Goal: Check status: Check status

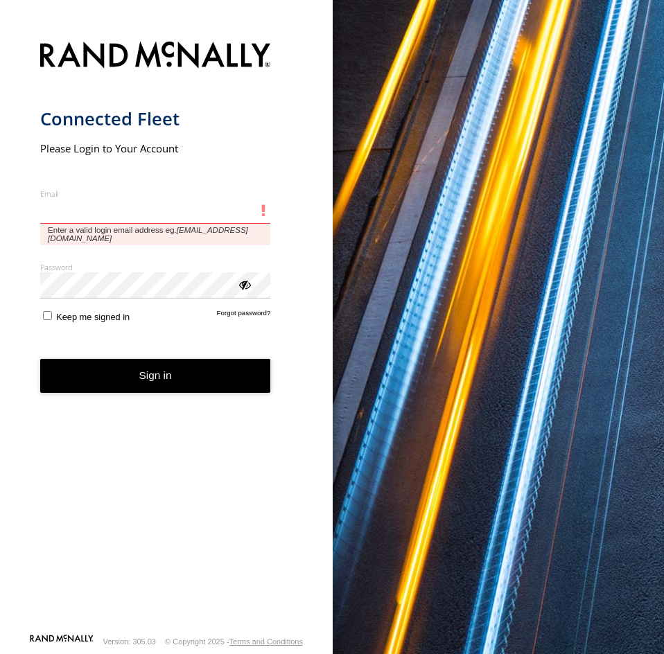
type input "**********"
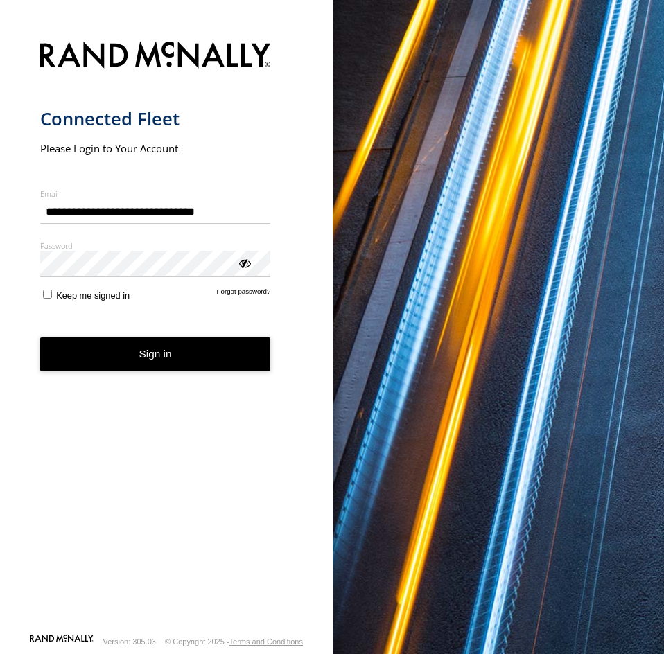
click at [131, 367] on button "Sign in" at bounding box center [155, 354] width 231 height 34
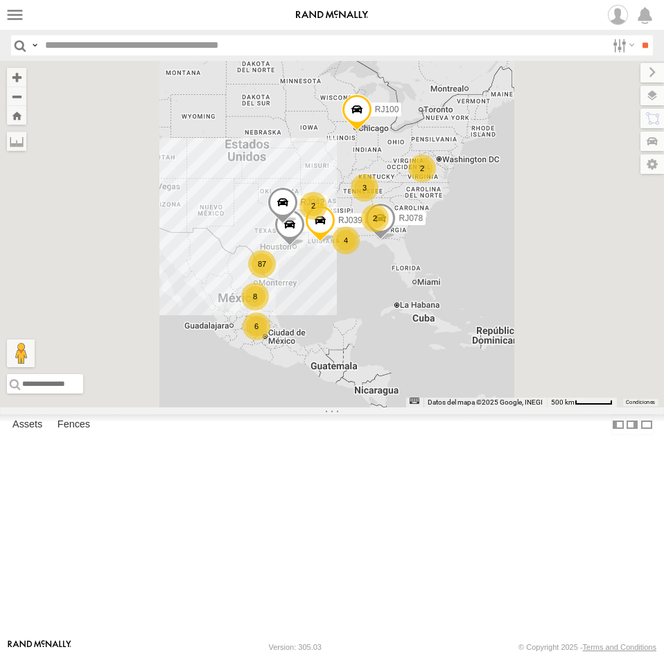
click at [146, 44] on input "text" at bounding box center [322, 45] width 567 height 20
click at [637, 35] on input "**" at bounding box center [645, 45] width 16 height 20
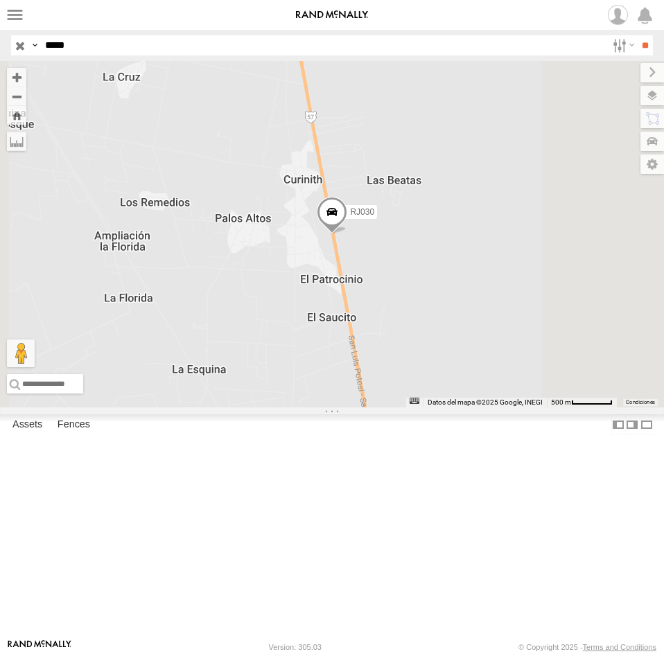
click at [0, 0] on span "Asset" at bounding box center [0, 0] width 0 height 0
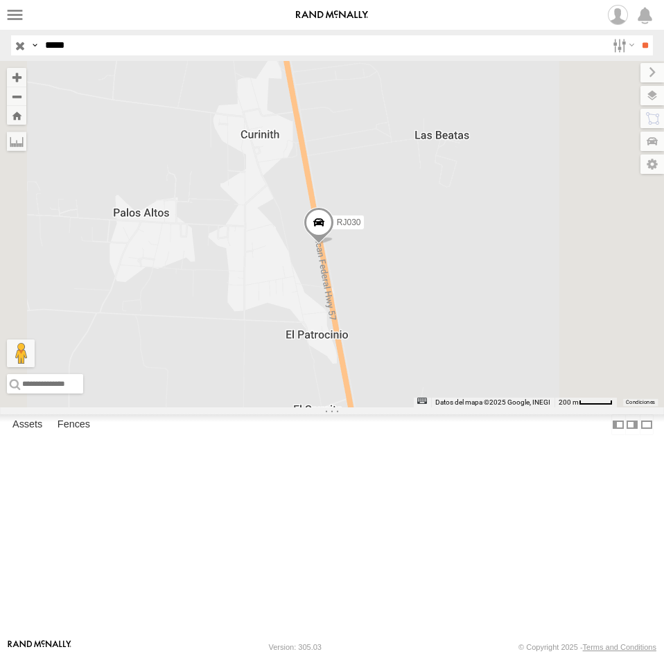
click at [334, 245] on span at bounding box center [319, 225] width 30 height 37
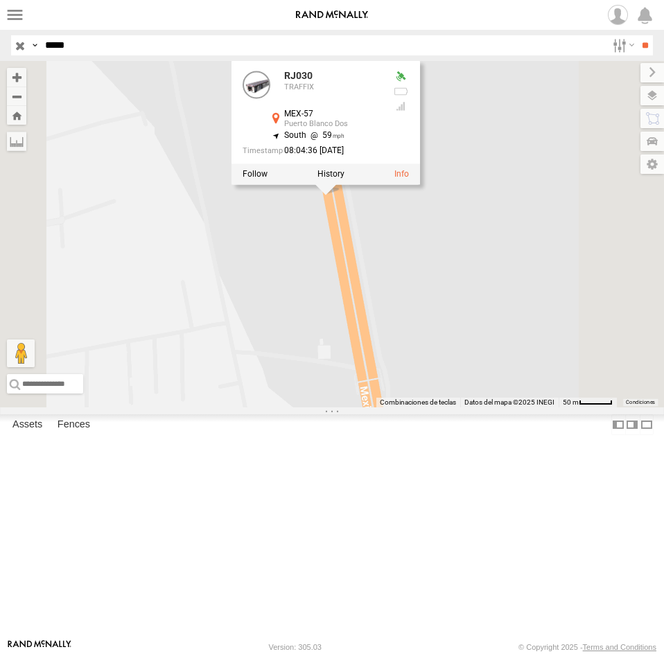
drag, startPoint x: 493, startPoint y: 328, endPoint x: 498, endPoint y: 343, distance: 15.3
click at [498, 343] on div "RJ030 RJ030 TRAFFIX MEX-57 Puerto Blanco Dos 21.18551 , -100.57276 South 59 08:…" at bounding box center [332, 234] width 664 height 346
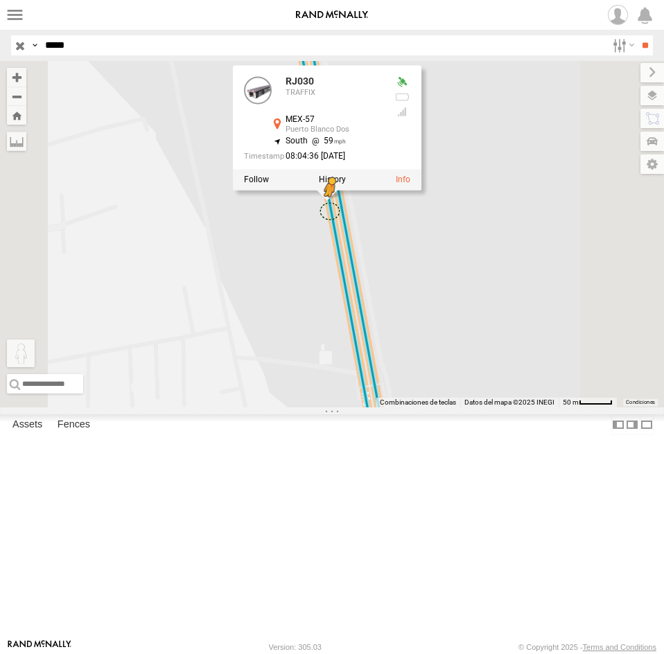
drag, startPoint x: 371, startPoint y: 585, endPoint x: 504, endPoint y: 326, distance: 290.4
click at [504, 326] on div "RJ030 RJ030 TRAFFIX MEX-57 Puerto Blanco Dos 21.18551 , -100.57276 South 59 08:…" at bounding box center [332, 234] width 664 height 346
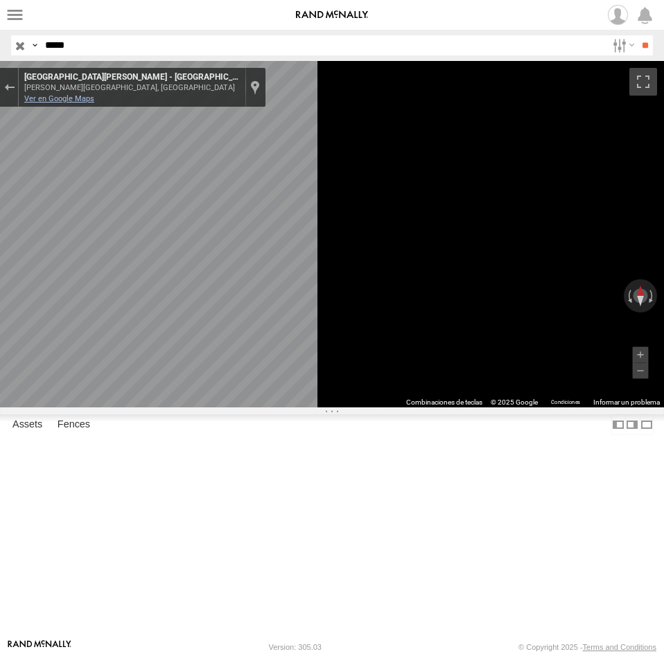
click at [94, 98] on link "Ver en Google Maps" at bounding box center [59, 98] width 70 height 9
click at [18, 85] on button "Sal de Street View" at bounding box center [9, 87] width 18 height 19
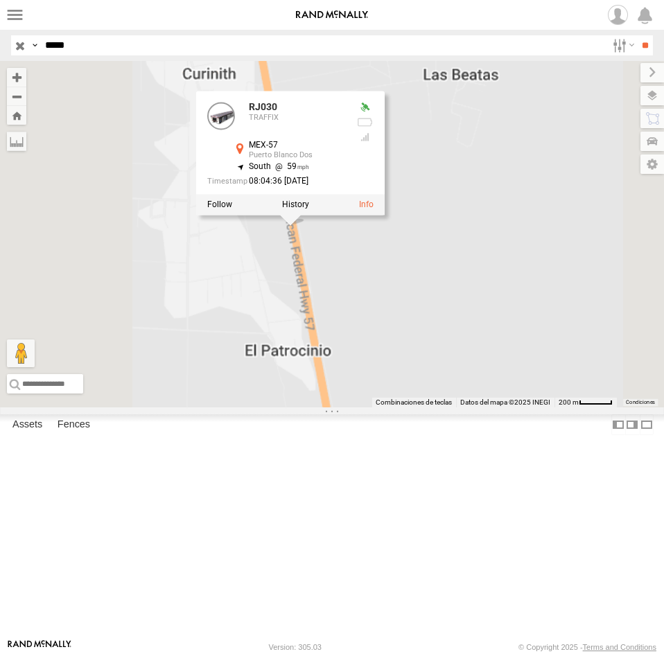
click at [459, 377] on div "RJ030 RJ030 TRAFFIX MEX-57 Puerto Blanco Dos 21.18551 , -100.57276 South 59 08:…" at bounding box center [332, 234] width 664 height 346
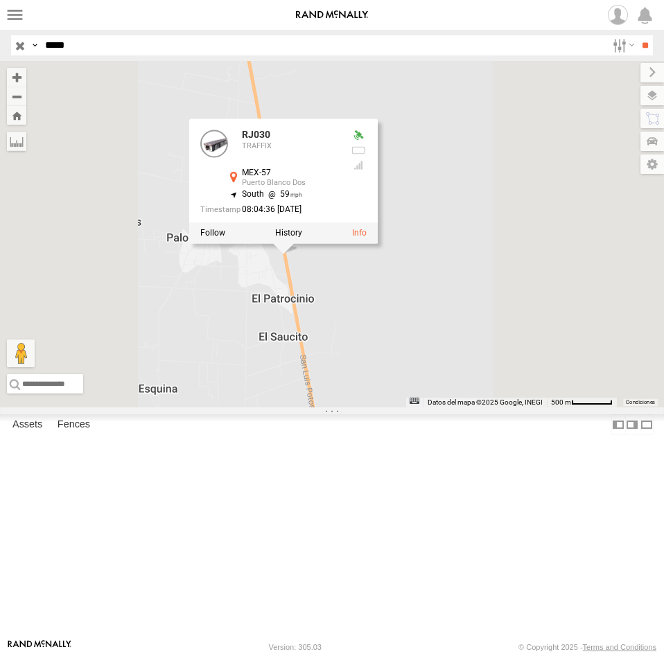
click at [472, 403] on div "RJ030 RJ030 TRAFFIX MEX-57 Puerto Blanco Dos 21.18551 , -100.57276 South 59 08:…" at bounding box center [332, 234] width 664 height 346
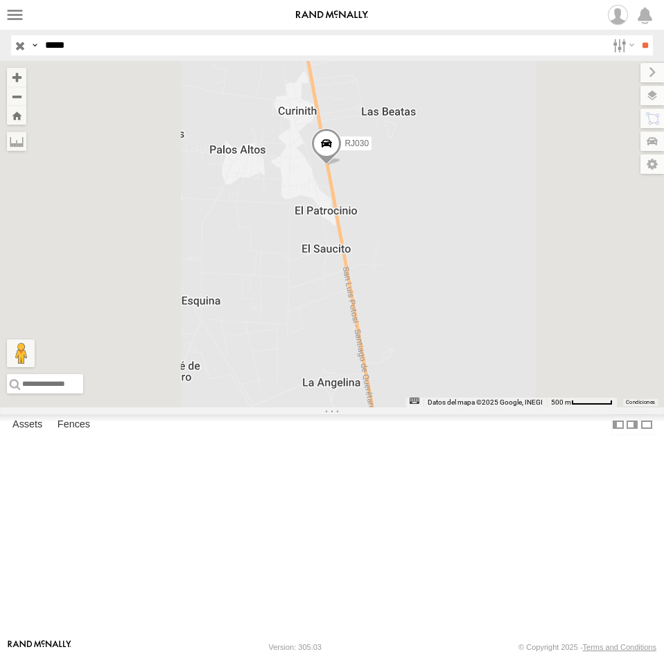
drag, startPoint x: 489, startPoint y: 402, endPoint x: 544, endPoint y: 293, distance: 121.8
click at [543, 292] on div "RJ030 Cargando..." at bounding box center [332, 234] width 664 height 346
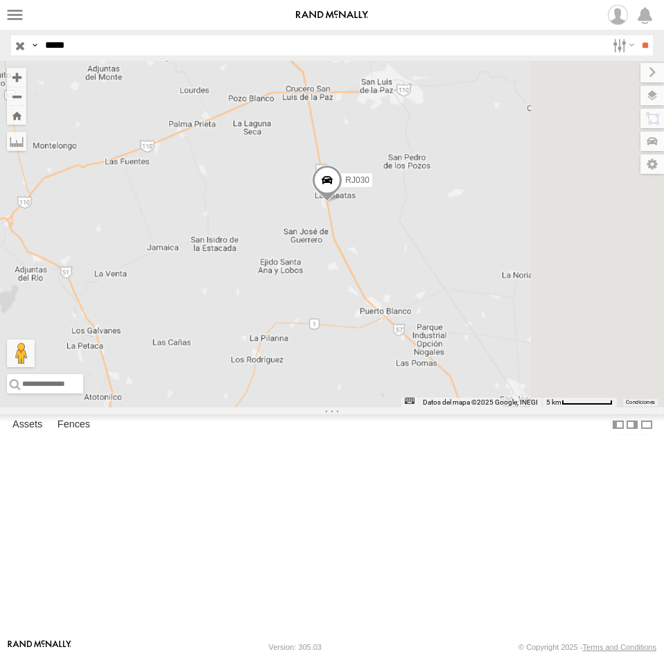
drag, startPoint x: 531, startPoint y: 315, endPoint x: 493, endPoint y: 343, distance: 47.1
click at [493, 343] on div "RJ030 Cargando..." at bounding box center [332, 234] width 664 height 346
click at [644, 96] on label at bounding box center [638, 95] width 51 height 19
click at [0, 0] on span "Basemaps" at bounding box center [0, 0] width 0 height 0
click at [0, 0] on span "Satellite + Roadmap" at bounding box center [0, 0] width 0 height 0
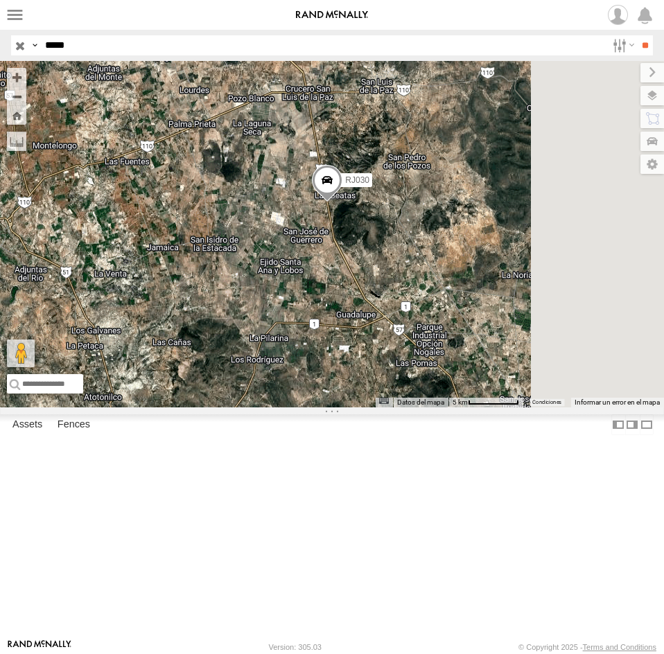
drag, startPoint x: 466, startPoint y: 73, endPoint x: 489, endPoint y: 102, distance: 37.0
click at [640, 72] on label at bounding box center [652, 72] width 24 height 19
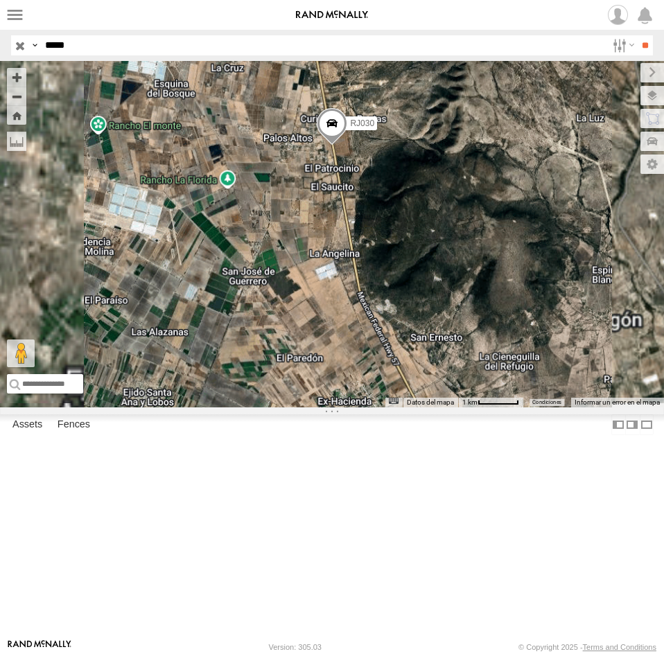
drag, startPoint x: 569, startPoint y: 281, endPoint x: 597, endPoint y: 262, distance: 34.0
click at [597, 262] on div "RJ030 Cargando..." at bounding box center [332, 234] width 664 height 346
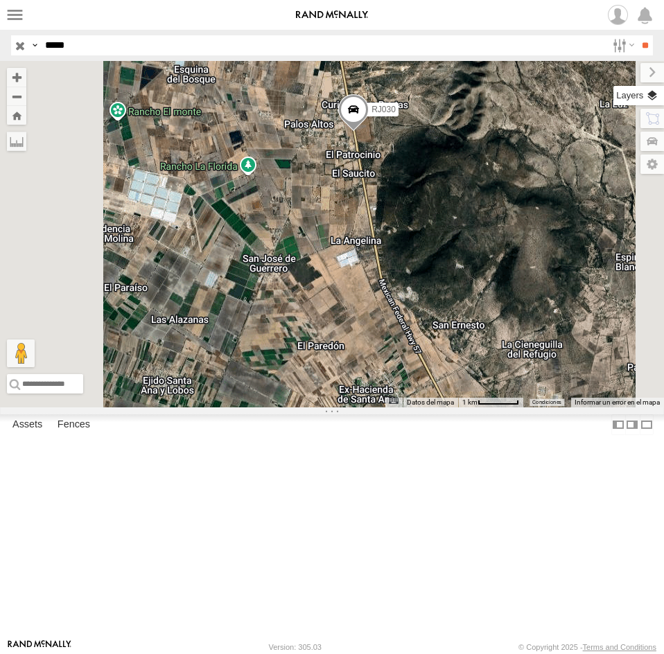
click at [651, 88] on label at bounding box center [638, 95] width 51 height 19
click at [0, 0] on span "Overlays" at bounding box center [0, 0] width 0 height 0
click at [0, 0] on span "Traffic" at bounding box center [0, 0] width 0 height 0
click at [0, 0] on span "Transit" at bounding box center [0, 0] width 0 height 0
click at [617, 71] on label at bounding box center [640, 72] width 46 height 19
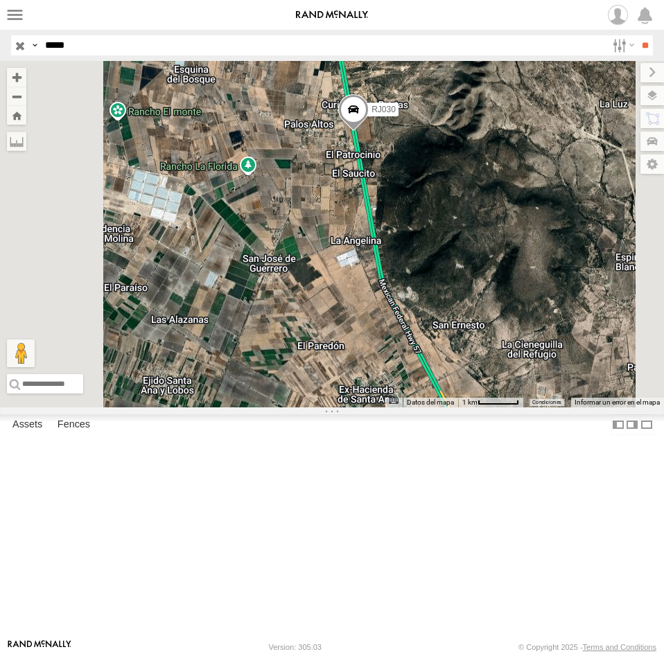
drag, startPoint x: 491, startPoint y: 337, endPoint x: 452, endPoint y: 346, distance: 40.5
click at [452, 344] on div "RJ030 Cargando..." at bounding box center [332, 234] width 664 height 346
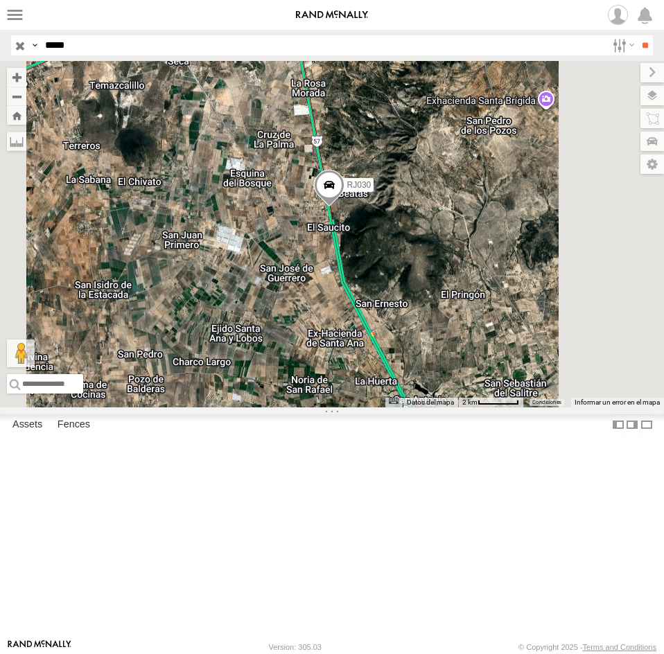
drag, startPoint x: 494, startPoint y: 349, endPoint x: 516, endPoint y: 369, distance: 28.9
click at [516, 369] on div "RJ030 Cargando..." at bounding box center [332, 234] width 664 height 346
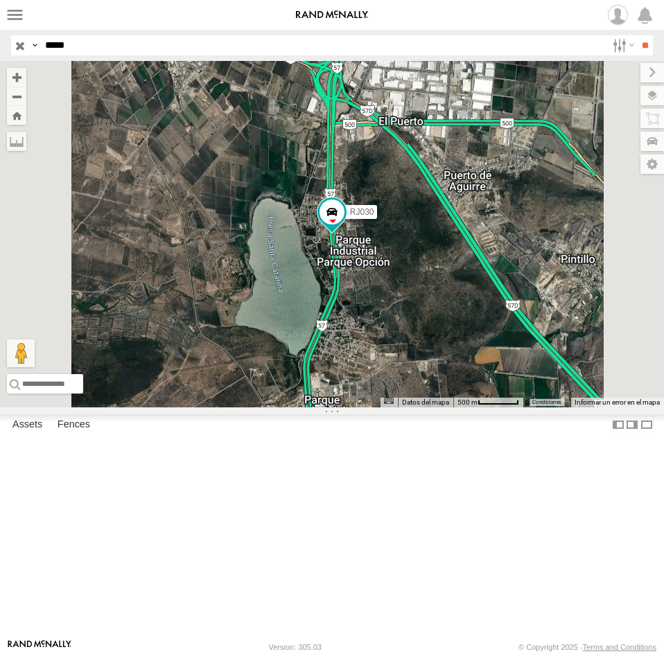
click at [95, 53] on input "*****" at bounding box center [322, 45] width 567 height 20
paste input "text"
click at [637, 35] on input "**" at bounding box center [645, 45] width 16 height 20
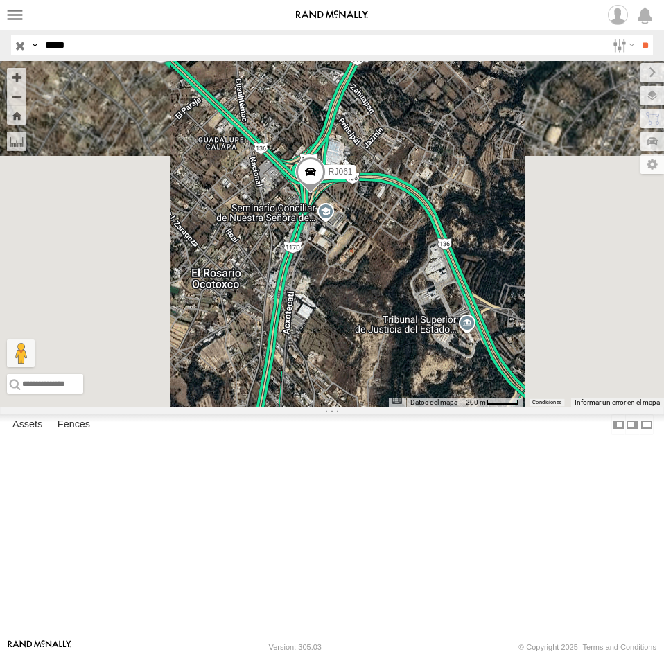
click at [326, 194] on span at bounding box center [310, 175] width 30 height 37
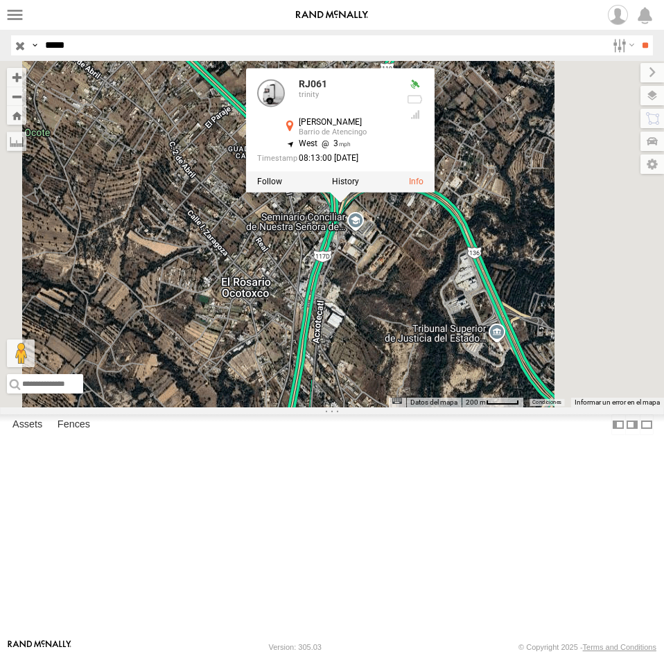
drag, startPoint x: 530, startPoint y: 398, endPoint x: 565, endPoint y: 407, distance: 36.5
click at [565, 407] on div "RJ061 RJ061 trinity Calle Acxotecalt Barrio de Atencingo 19.39185 , -98.17611 W…" at bounding box center [332, 234] width 664 height 346
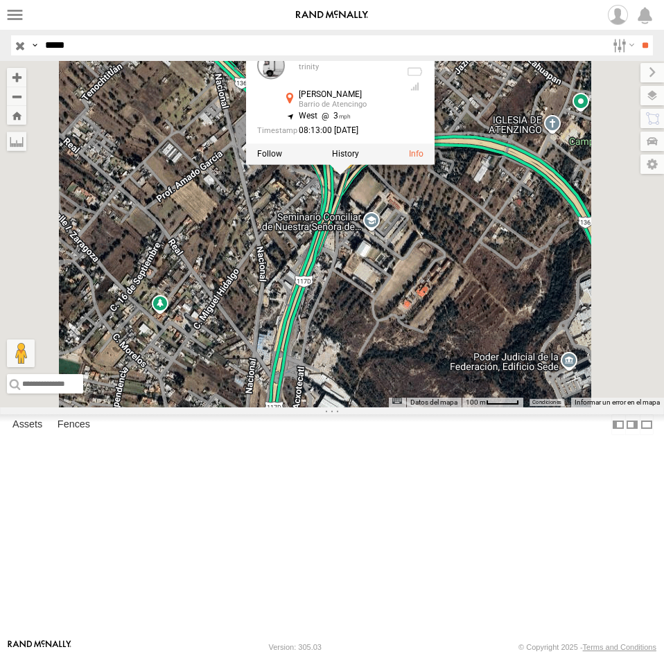
drag, startPoint x: 503, startPoint y: 340, endPoint x: 556, endPoint y: 432, distance: 105.6
click at [556, 407] on div "RJ061 RJ061 trinity Calle Acxotecalt Barrio de Atencingo 19.39185 , -98.17611 W…" at bounding box center [332, 234] width 664 height 346
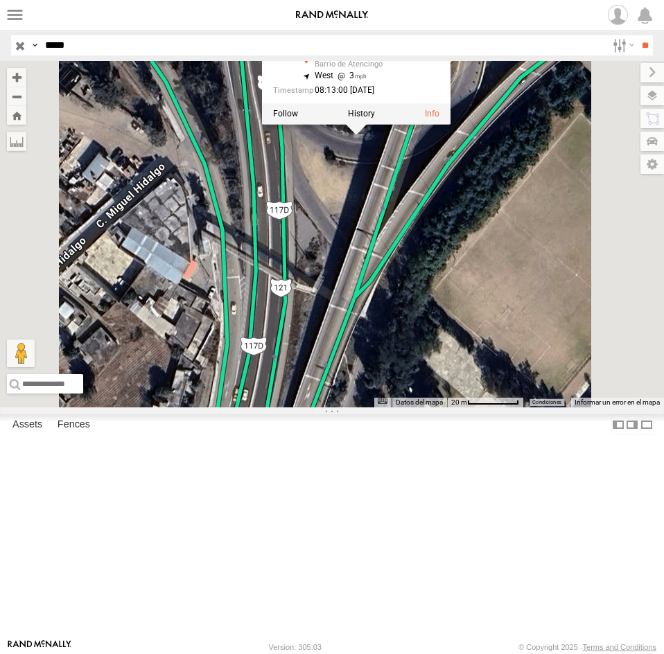
drag, startPoint x: 548, startPoint y: 333, endPoint x: 574, endPoint y: 445, distance: 114.5
click at [574, 407] on div "RJ061 RJ061 trinity Calle Acxotecalt Barrio de Atencingo 19.39185 , -98.17611 W…" at bounding box center [332, 234] width 664 height 346
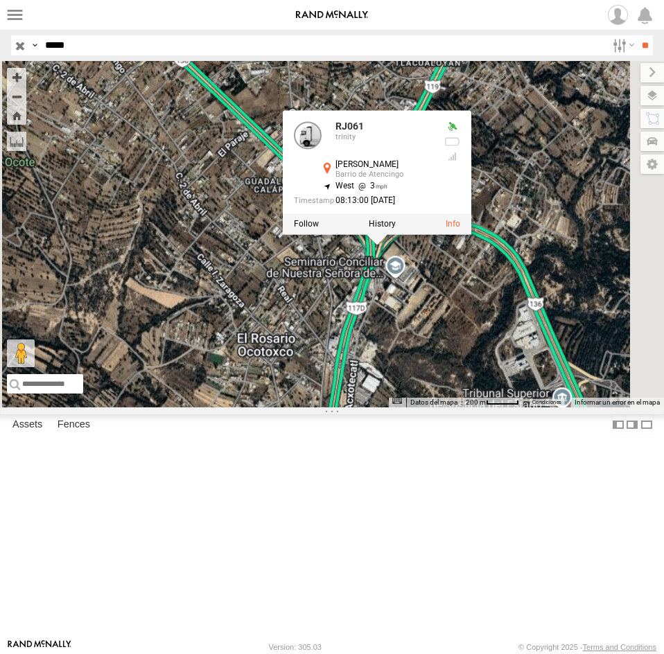
drag, startPoint x: 572, startPoint y: 437, endPoint x: 554, endPoint y: 374, distance: 65.6
click at [554, 374] on div "RJ061 RJ061 trinity Calle Acxotecalt Barrio de Atencingo 19.39185 , -98.17611 W…" at bounding box center [332, 234] width 664 height 346
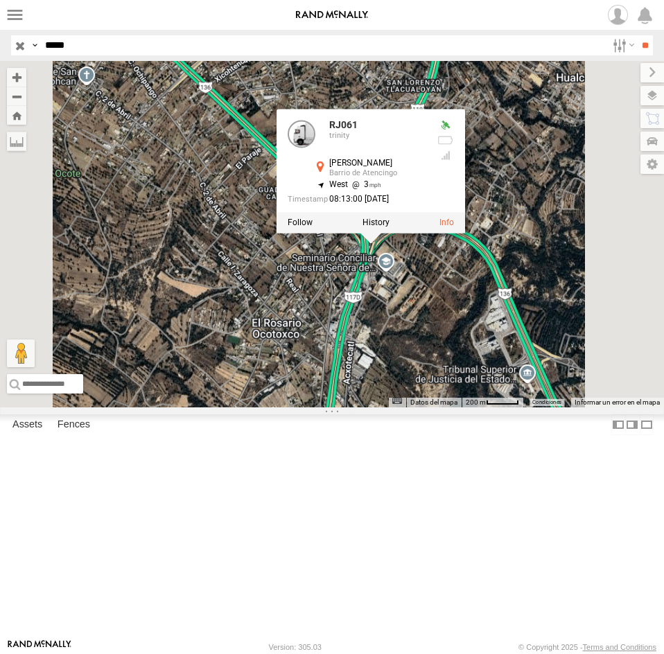
click at [578, 407] on div "RJ061 RJ061 trinity Calle Acxotecalt Barrio de Atencingo 19.39185 , -98.17611 W…" at bounding box center [332, 234] width 664 height 346
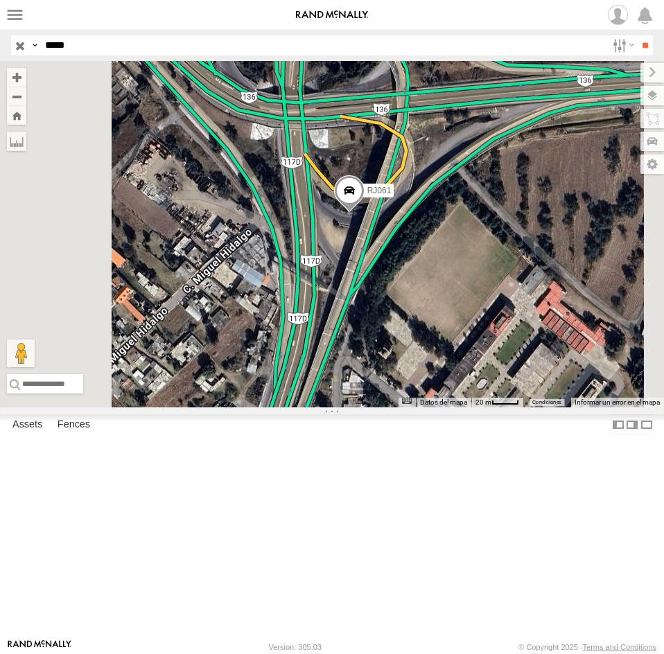
drag, startPoint x: 551, startPoint y: 328, endPoint x: 543, endPoint y: 396, distance: 68.3
click at [543, 396] on div "RJ061 Cargando..." at bounding box center [332, 234] width 664 height 346
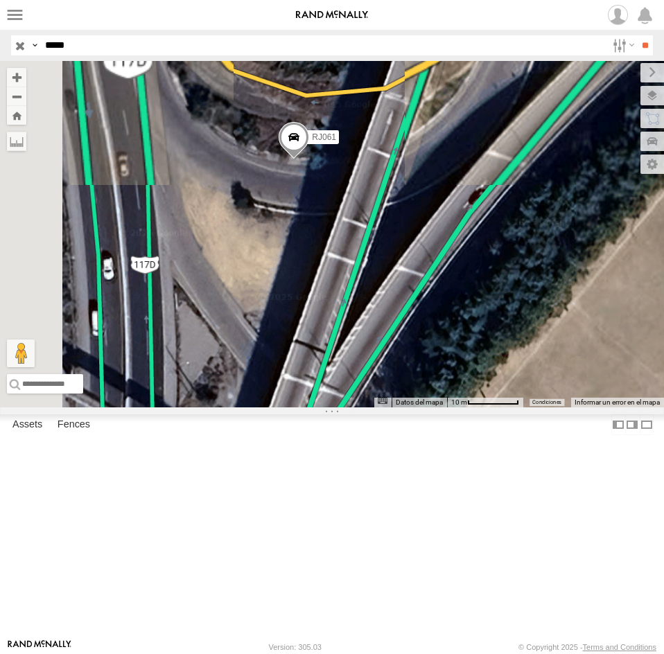
drag, startPoint x: 546, startPoint y: 411, endPoint x: 561, endPoint y: 470, distance: 60.7
click at [565, 407] on div "RJ061 Cargando..." at bounding box center [332, 234] width 664 height 346
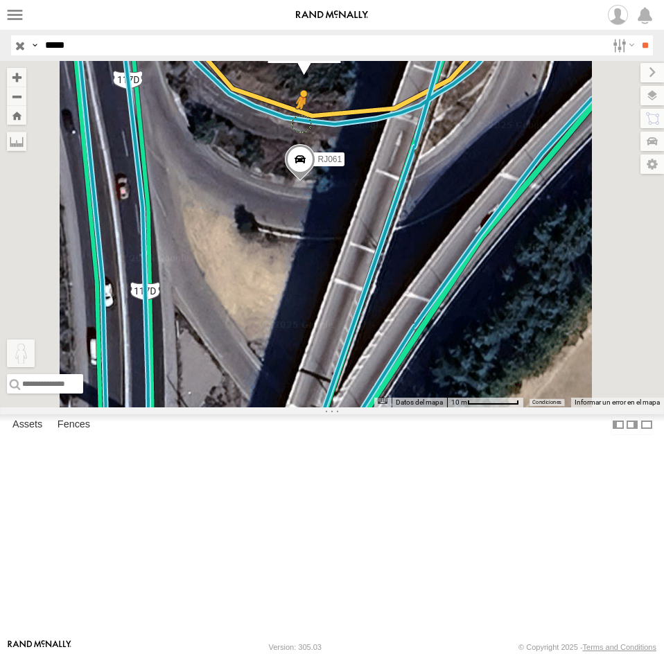
drag, startPoint x: 371, startPoint y: 577, endPoint x: 476, endPoint y: 234, distance: 358.2
click at [476, 234] on div "RJ061 Para activar la función de arrastrar con el teclado, presiona Alt + Intro…" at bounding box center [332, 234] width 664 height 346
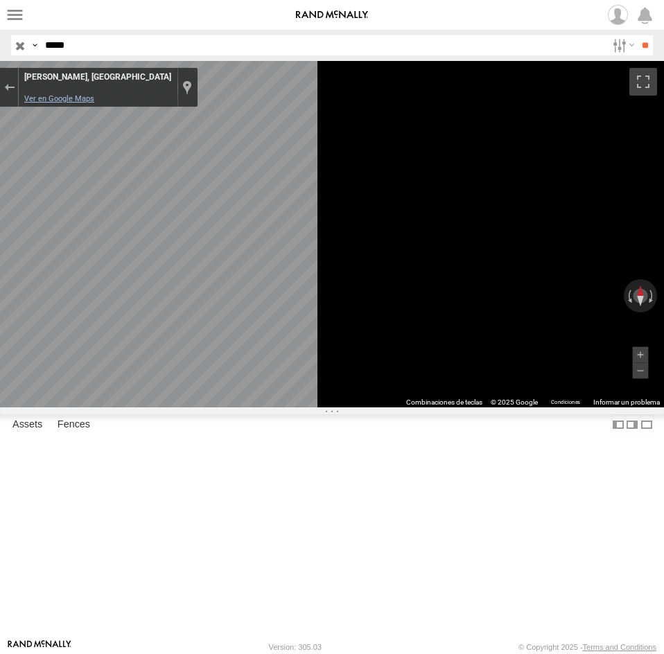
click at [94, 98] on link "Ver en Google Maps" at bounding box center [59, 98] width 70 height 9
click at [15, 90] on div "Sal de Street View" at bounding box center [9, 87] width 10 height 8
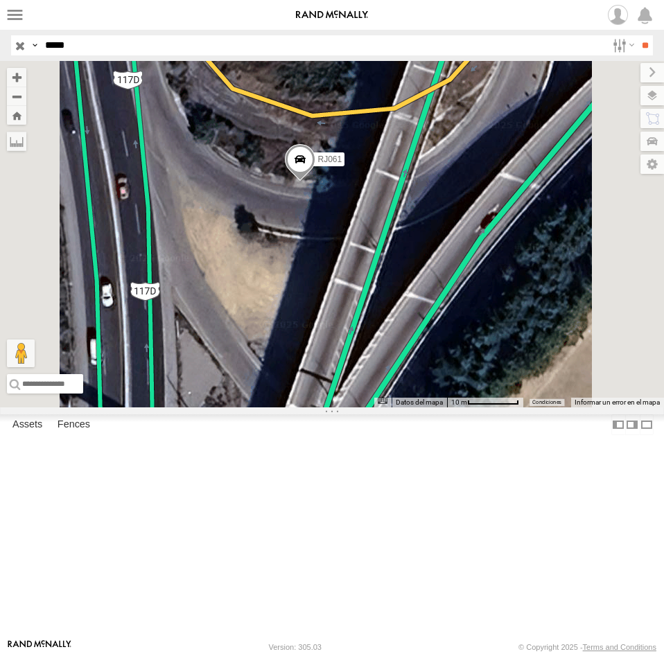
click at [315, 182] on span at bounding box center [300, 162] width 30 height 37
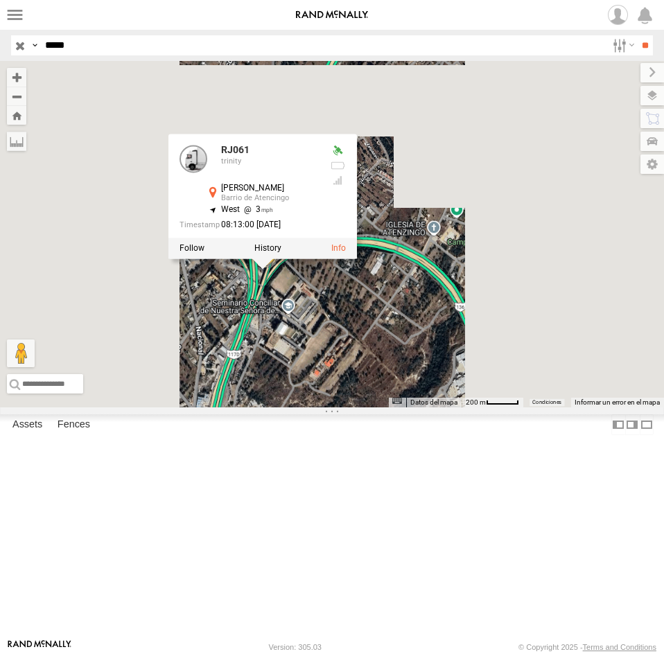
click at [357, 259] on div "RJ061 trinity Calle Acxotecalt Barrio de Atencingo 19.39185 , -98.17611 West 3 …" at bounding box center [262, 196] width 188 height 125
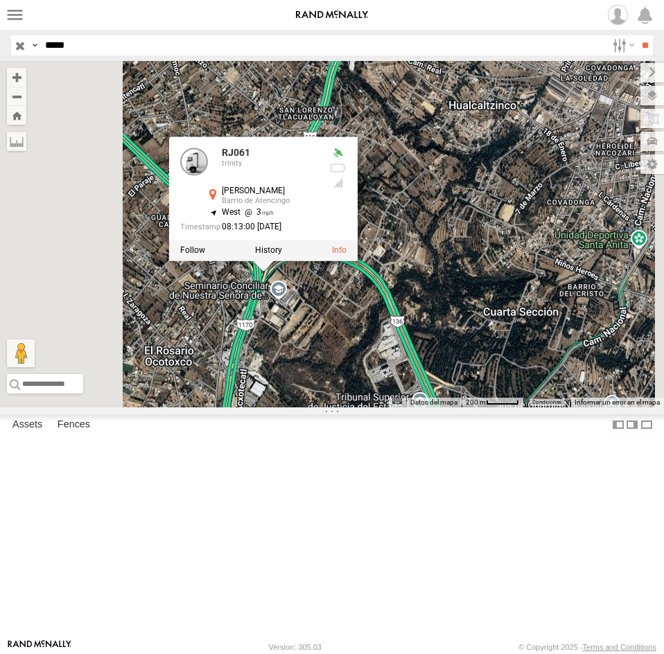
click at [358, 261] on div "RJ061 trinity Calle Acxotecalt Barrio de Atencingo 19.39185 , -98.17611 West 3 …" at bounding box center [263, 199] width 188 height 125
click at [358, 261] on div at bounding box center [263, 250] width 188 height 21
click at [543, 289] on div "RJ061 RJ061 trinity Calle Acxotecalt Barrio de Atencingo 19.39185 , -98.17611 W…" at bounding box center [332, 234] width 664 height 346
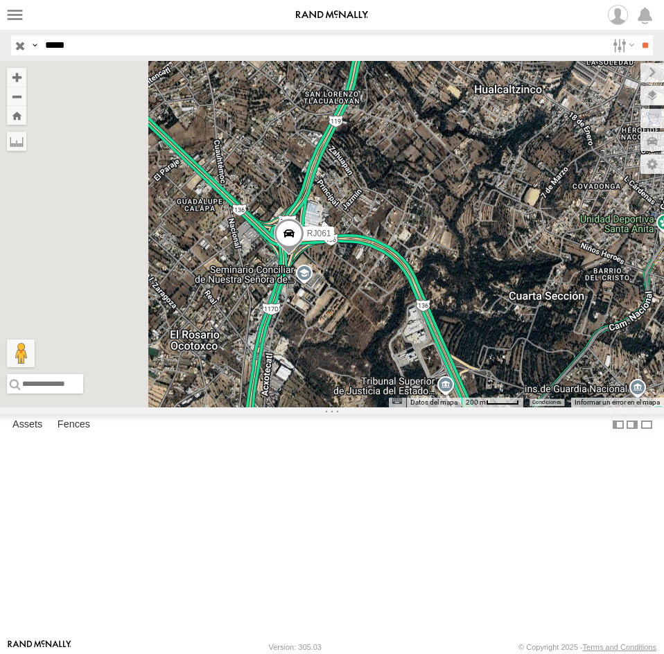
drag, startPoint x: 572, startPoint y: 464, endPoint x: 601, endPoint y: 446, distance: 33.9
click at [601, 407] on div "RJ061 Cargando..." at bounding box center [332, 234] width 664 height 346
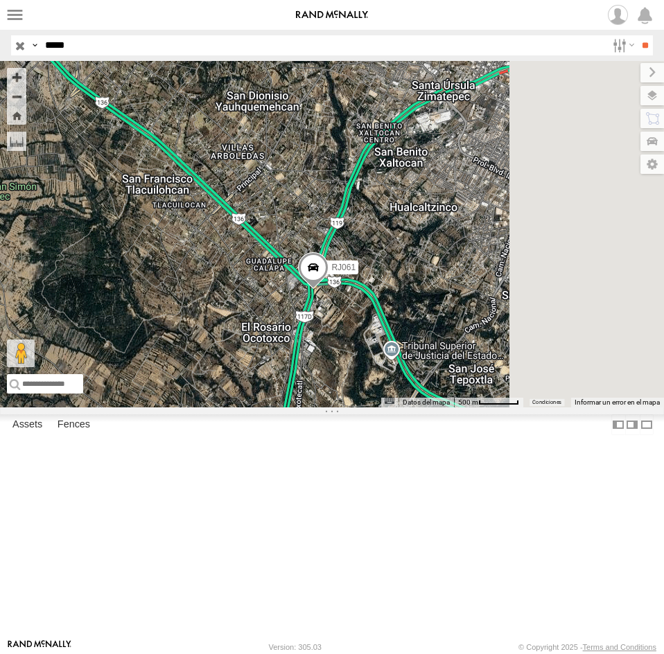
drag, startPoint x: 574, startPoint y: 434, endPoint x: 527, endPoint y: 436, distance: 47.8
click at [529, 407] on div "RJ061 Cargando..." at bounding box center [332, 234] width 664 height 346
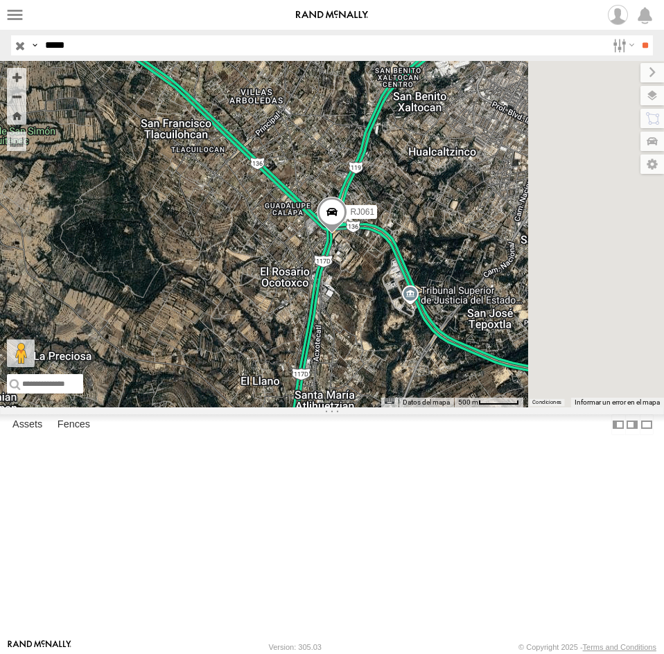
click at [94, 53] on input "*****" at bounding box center [322, 45] width 567 height 20
click at [92, 53] on input "*****" at bounding box center [322, 45] width 567 height 20
paste input "text"
type input "*****"
click at [637, 35] on input "**" at bounding box center [645, 45] width 16 height 20
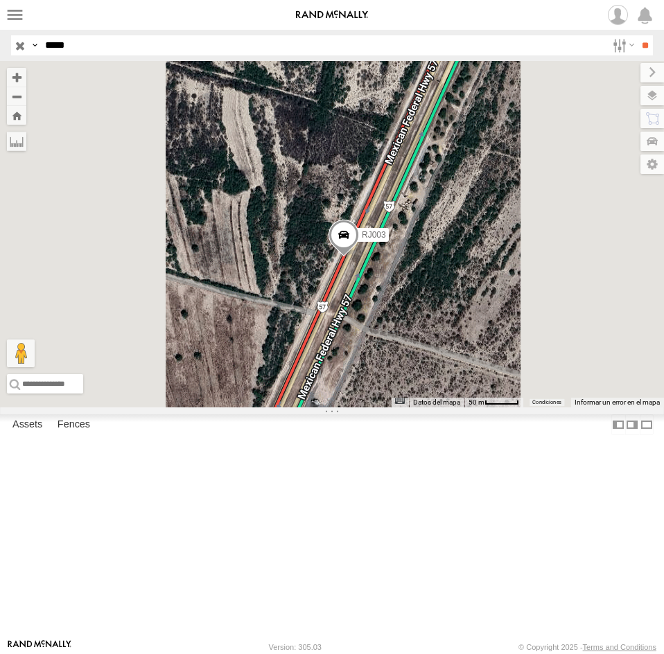
drag, startPoint x: 480, startPoint y: 346, endPoint x: 480, endPoint y: 213, distance: 133.7
click at [480, 213] on div "RJ003 Cargando..." at bounding box center [332, 234] width 664 height 346
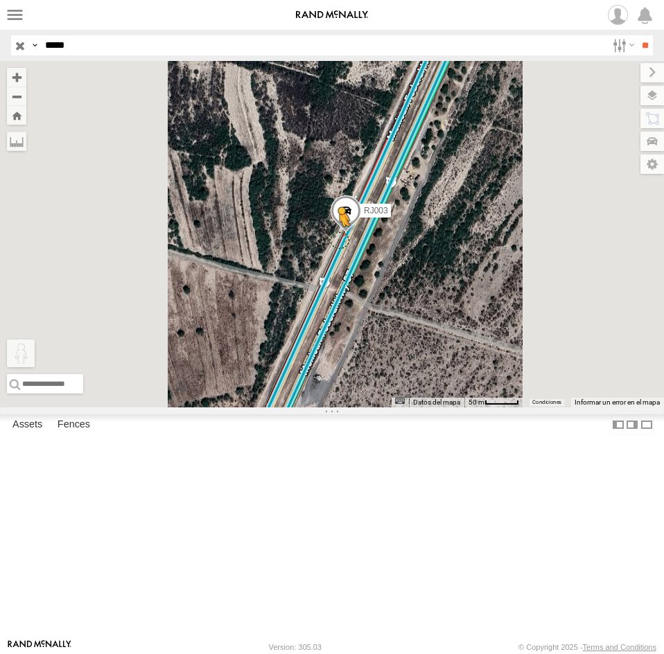
drag, startPoint x: 366, startPoint y: 588, endPoint x: 513, endPoint y: 355, distance: 276.3
click at [513, 355] on div "RJ003 Para activar la función de arrastrar con el teclado, presiona Alt + Intro…" at bounding box center [332, 234] width 664 height 346
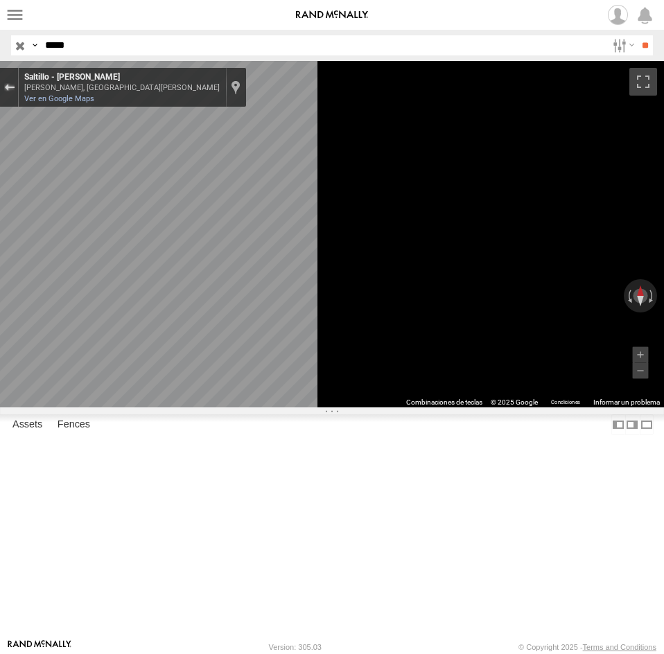
click at [15, 87] on div "Sal de Street View" at bounding box center [9, 87] width 10 height 8
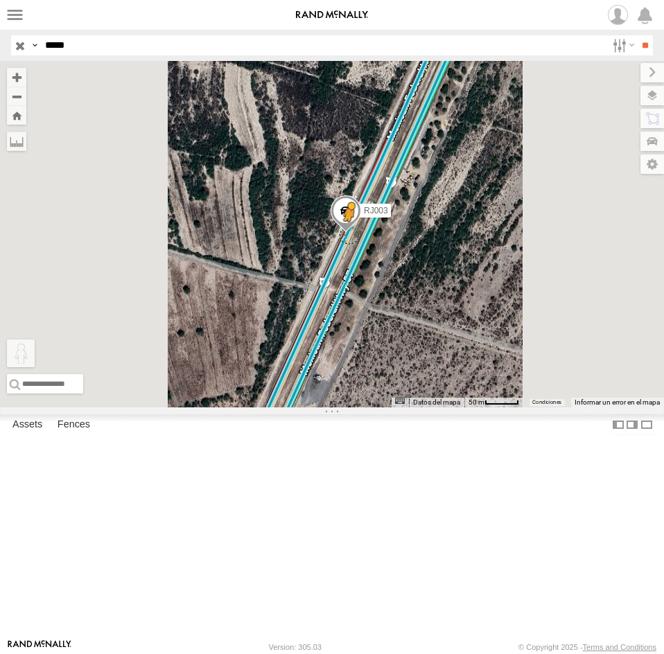
drag, startPoint x: 379, startPoint y: 574, endPoint x: 523, endPoint y: 352, distance: 264.7
click at [523, 352] on div "RJ003 Para activar la función de arrastrar con el teclado, presiona Alt + Intro…" at bounding box center [332, 234] width 664 height 346
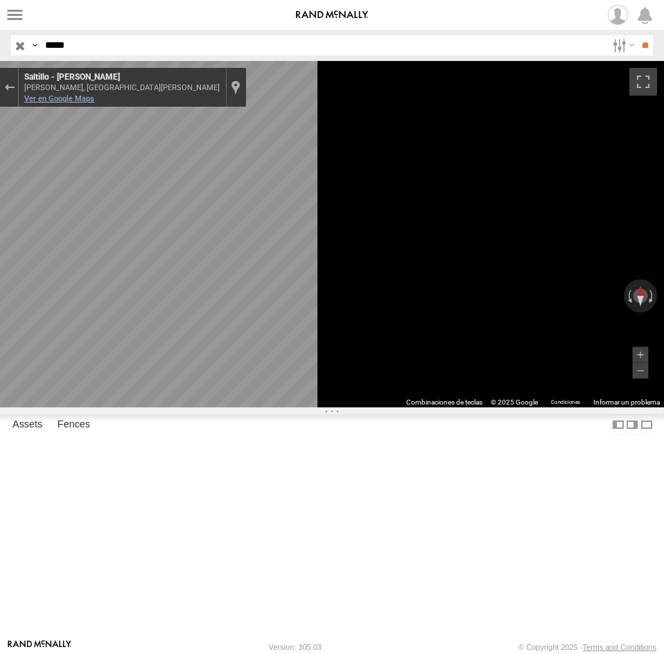
click at [94, 100] on link "Ver en Google Maps" at bounding box center [59, 98] width 70 height 9
click at [18, 82] on button "Sal de Street View" at bounding box center [9, 87] width 18 height 19
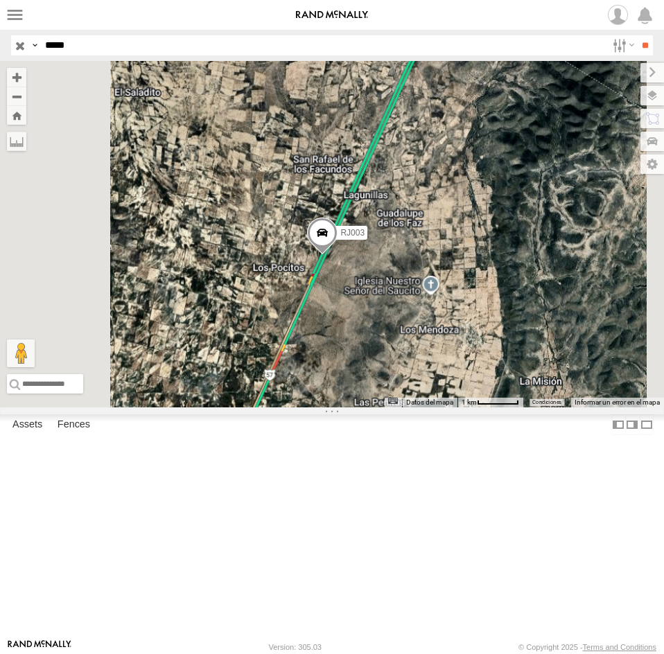
drag, startPoint x: 544, startPoint y: 456, endPoint x: 503, endPoint y: 401, distance: 68.9
click at [503, 401] on div "RJ003 Cargando..." at bounding box center [332, 234] width 664 height 346
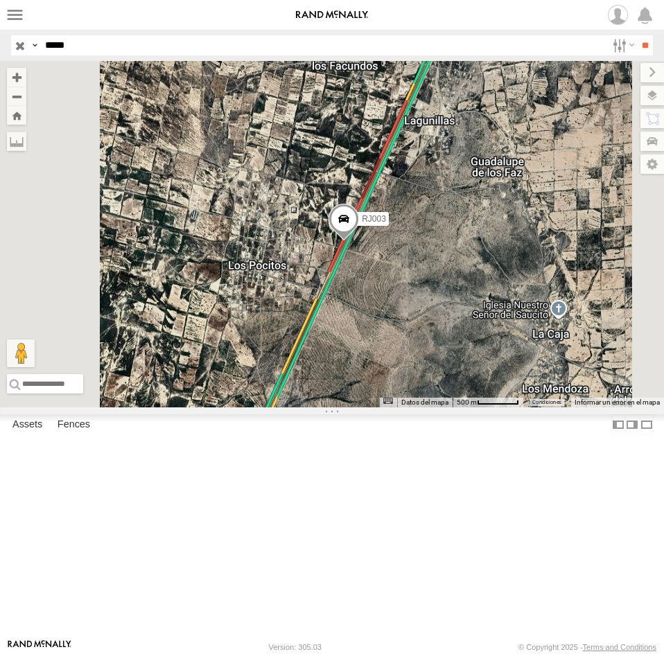
drag, startPoint x: 514, startPoint y: 405, endPoint x: 556, endPoint y: 419, distance: 44.7
click at [556, 407] on div "RJ003 Cargando..." at bounding box center [332, 234] width 664 height 346
